Goal: Information Seeking & Learning: Learn about a topic

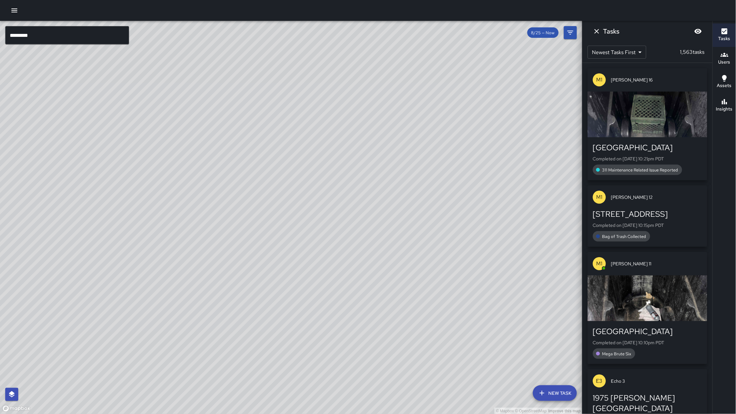
scroll to position [913, 0]
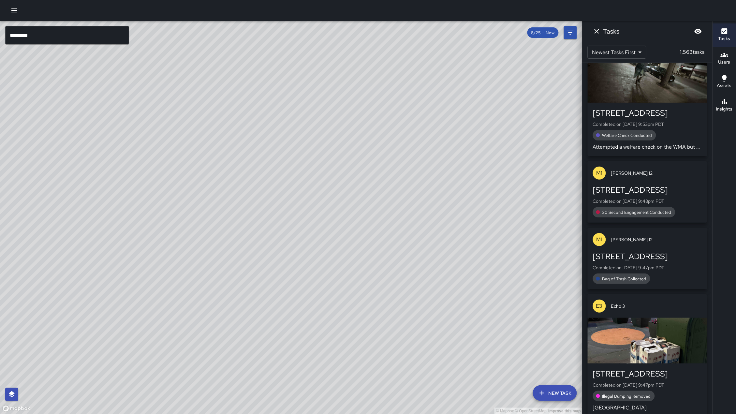
click at [538, 32] on span "8/25 — Now" at bounding box center [542, 33] width 31 height 6
click at [574, 33] on icon "Filters" at bounding box center [570, 33] width 8 height 8
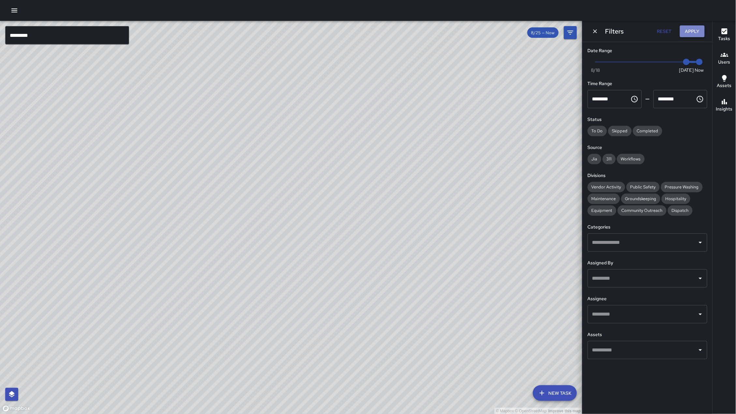
click at [685, 29] on button "Apply" at bounding box center [692, 31] width 25 height 12
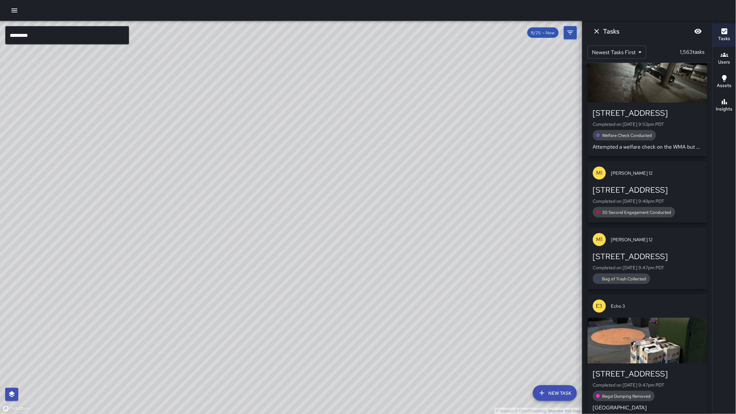
drag, startPoint x: 361, startPoint y: 218, endPoint x: 476, endPoint y: 168, distance: 125.3
click at [476, 168] on div "© Mapbox © OpenStreetMap Improve this map" at bounding box center [291, 217] width 582 height 393
drag, startPoint x: 470, startPoint y: 170, endPoint x: 570, endPoint y: 140, distance: 104.2
click at [391, 192] on div "© Mapbox © OpenStreetMap Improve this map" at bounding box center [291, 217] width 582 height 393
click at [718, 109] on h6 "Insights" at bounding box center [724, 109] width 17 height 7
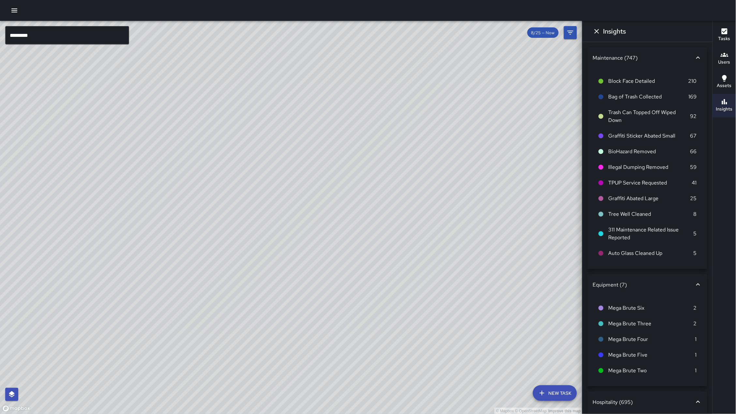
click at [724, 105] on button "Insights" at bounding box center [723, 105] width 23 height 23
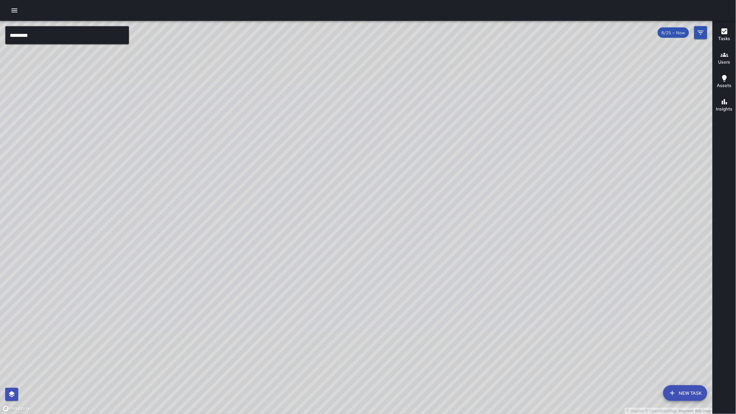
drag, startPoint x: 234, startPoint y: 292, endPoint x: 222, endPoint y: 326, distance: 37.0
click at [221, 327] on div "© Mapbox © OpenStreetMap Improve this map" at bounding box center [356, 217] width 712 height 393
click at [223, 323] on div "© Mapbox © OpenStreetMap Improve this map" at bounding box center [356, 217] width 712 height 393
drag, startPoint x: 246, startPoint y: 285, endPoint x: 250, endPoint y: 265, distance: 20.6
click at [250, 265] on div "© Mapbox © OpenStreetMap Improve this map" at bounding box center [356, 217] width 712 height 393
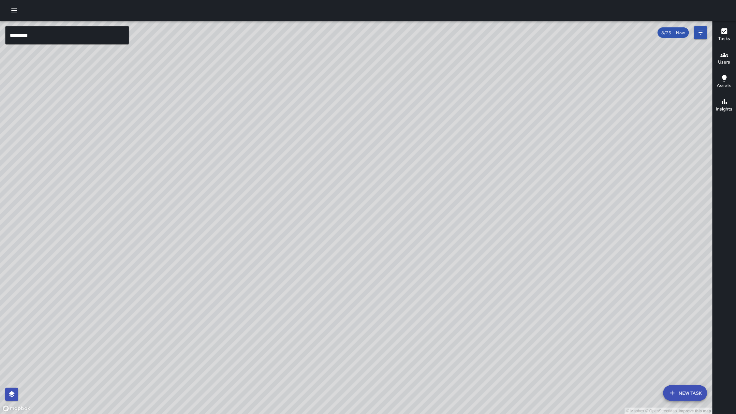
drag, startPoint x: 333, startPoint y: 313, endPoint x: 312, endPoint y: 279, distance: 39.6
click at [312, 279] on div "© Mapbox © OpenStreetMap Improve this map" at bounding box center [356, 217] width 712 height 393
click at [355, 43] on div "© Mapbox © OpenStreetMap Improve this map" at bounding box center [356, 217] width 712 height 393
drag, startPoint x: 355, startPoint y: 44, endPoint x: 277, endPoint y: 162, distance: 141.6
click at [277, 162] on div "© Mapbox © OpenStreetMap Improve this map" at bounding box center [356, 217] width 712 height 393
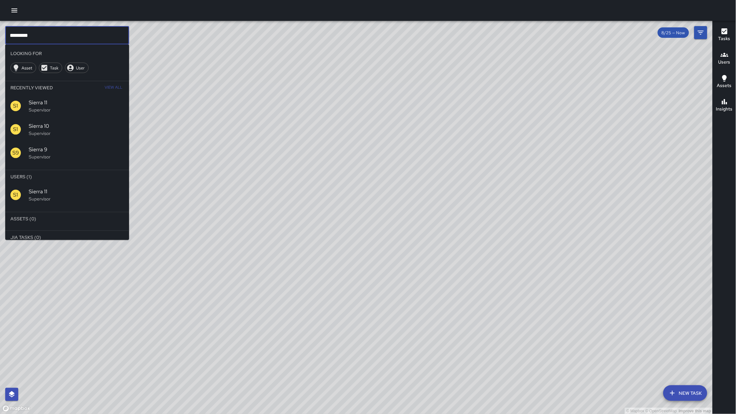
click at [40, 35] on input "*********" at bounding box center [67, 35] width 124 height 18
type input "*"
click at [57, 199] on p "Supervisor" at bounding box center [76, 198] width 95 height 7
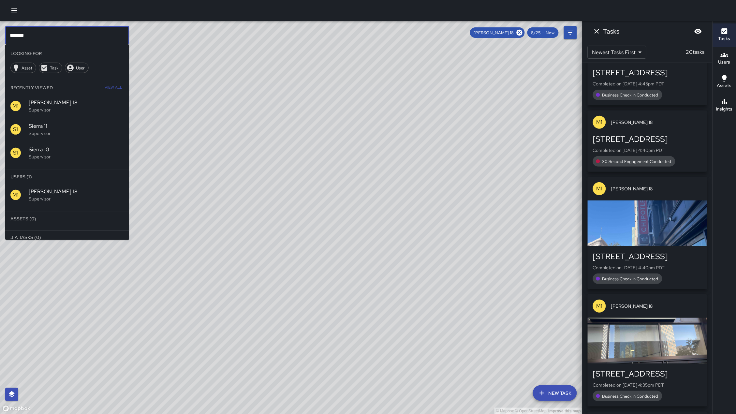
click at [66, 37] on input "*******" at bounding box center [67, 35] width 124 height 18
type input "*"
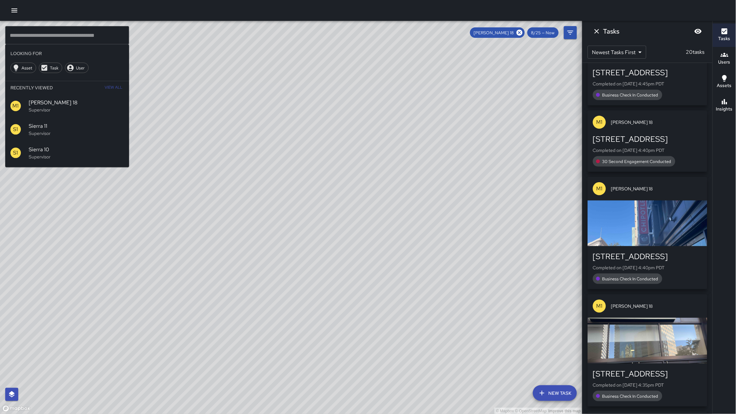
drag, startPoint x: 260, startPoint y: 175, endPoint x: 302, endPoint y: 245, distance: 81.8
click at [302, 245] on div "© Mapbox © OpenStreetMap Improve this map" at bounding box center [291, 217] width 582 height 393
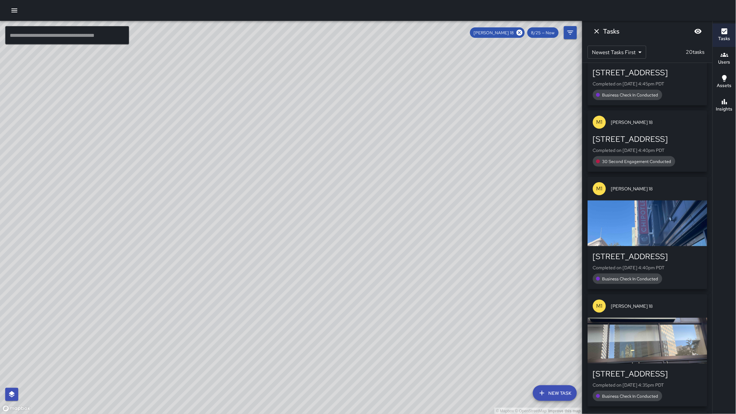
drag, startPoint x: 405, startPoint y: 204, endPoint x: 272, endPoint y: 203, distance: 132.9
click at [272, 203] on div "© Mapbox © OpenStreetMap Improve this map" at bounding box center [291, 217] width 582 height 393
drag, startPoint x: 276, startPoint y: 241, endPoint x: 300, endPoint y: 144, distance: 100.3
click at [300, 144] on div "© Mapbox © OpenStreetMap Improve this map" at bounding box center [291, 217] width 582 height 393
drag, startPoint x: 142, startPoint y: 205, endPoint x: 171, endPoint y: 191, distance: 32.1
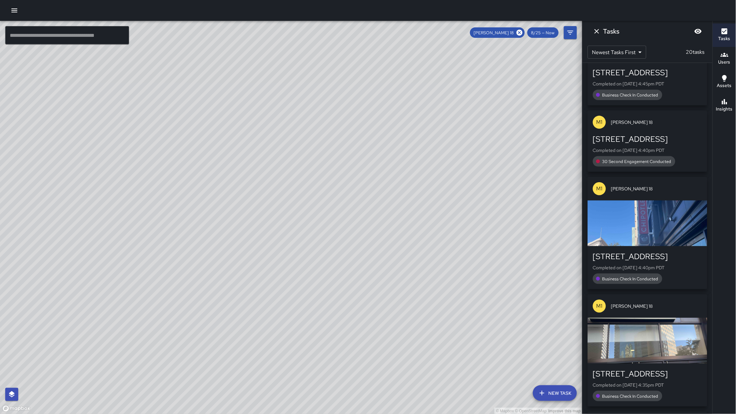
click at [170, 191] on div "© Mapbox © OpenStreetMap Improve this map" at bounding box center [291, 217] width 582 height 393
click at [172, 192] on div "© Mapbox © OpenStreetMap Improve this map" at bounding box center [291, 217] width 582 height 393
drag, startPoint x: 175, startPoint y: 192, endPoint x: 203, endPoint y: 196, distance: 28.6
click at [203, 196] on div "© Mapbox © OpenStreetMap Improve this map" at bounding box center [291, 217] width 582 height 393
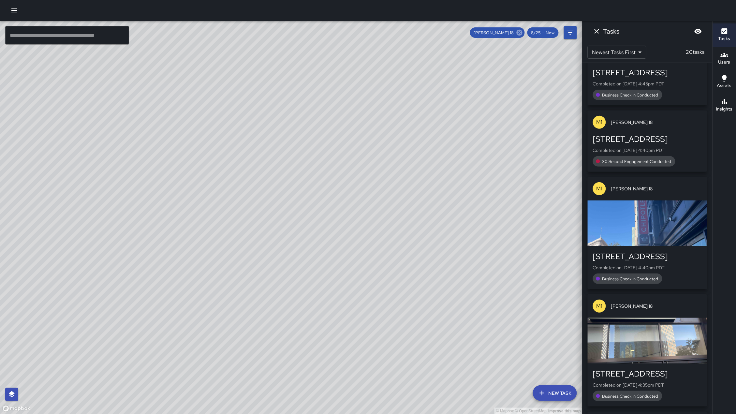
click at [520, 31] on icon at bounding box center [519, 33] width 6 height 6
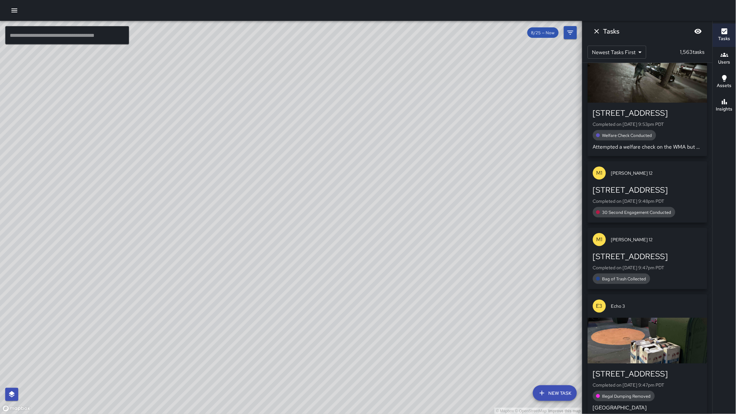
drag, startPoint x: 162, startPoint y: 194, endPoint x: 187, endPoint y: 259, distance: 70.1
click at [188, 260] on div "© Mapbox © OpenStreetMap Improve this map" at bounding box center [291, 217] width 582 height 393
drag, startPoint x: 163, startPoint y: 224, endPoint x: 182, endPoint y: 257, distance: 37.8
click at [183, 258] on div "© Mapbox © OpenStreetMap Improve this map" at bounding box center [291, 217] width 582 height 393
drag, startPoint x: 149, startPoint y: 189, endPoint x: 149, endPoint y: 260, distance: 71.3
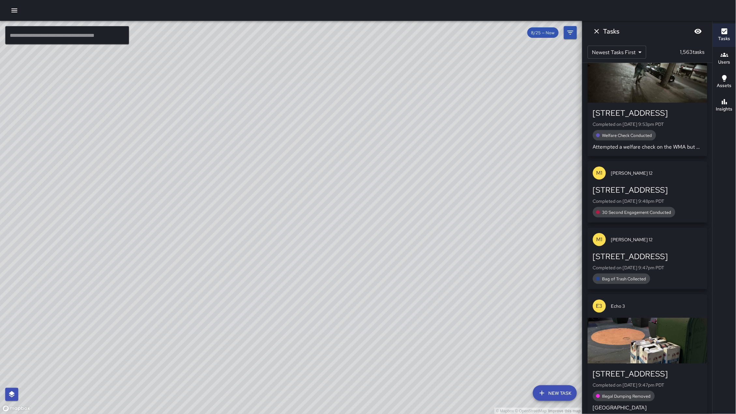
click at [149, 260] on div "© Mapbox © OpenStreetMap Improve this map" at bounding box center [291, 217] width 582 height 393
